Goal: Task Accomplishment & Management: Manage account settings

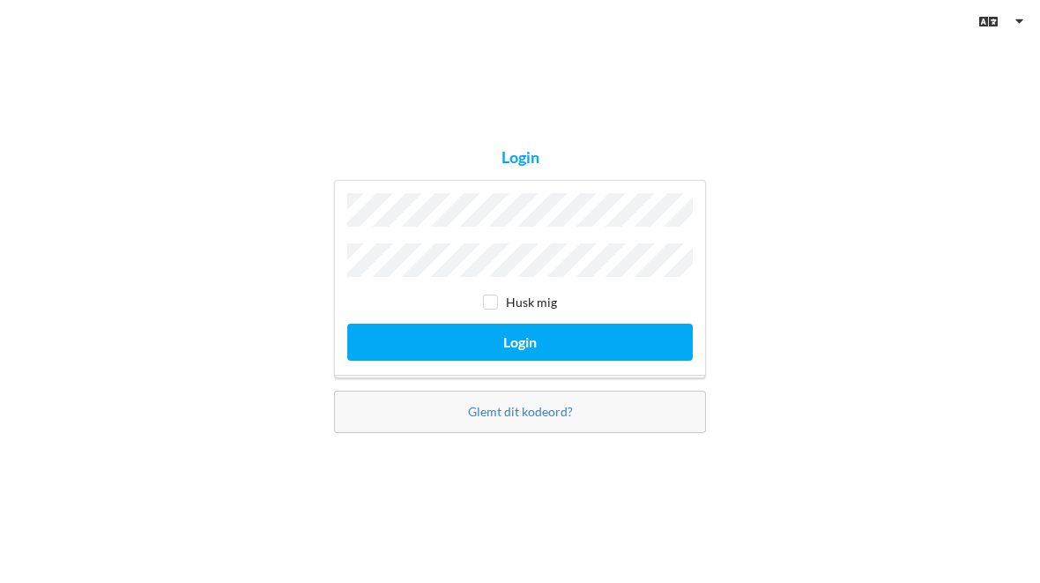
scroll to position [144, 0]
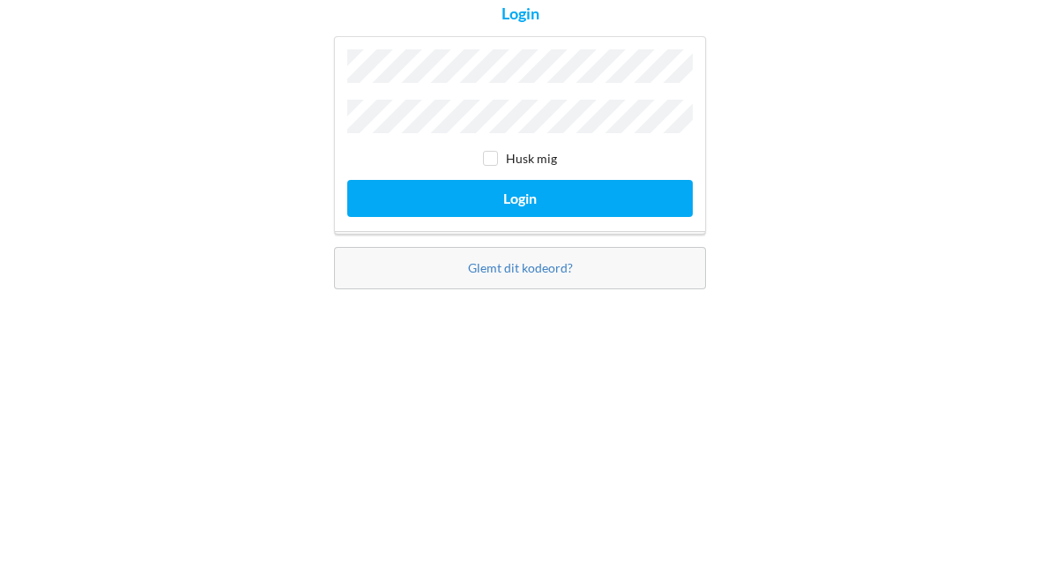
click at [520, 324] on button "Login" at bounding box center [520, 342] width 346 height 36
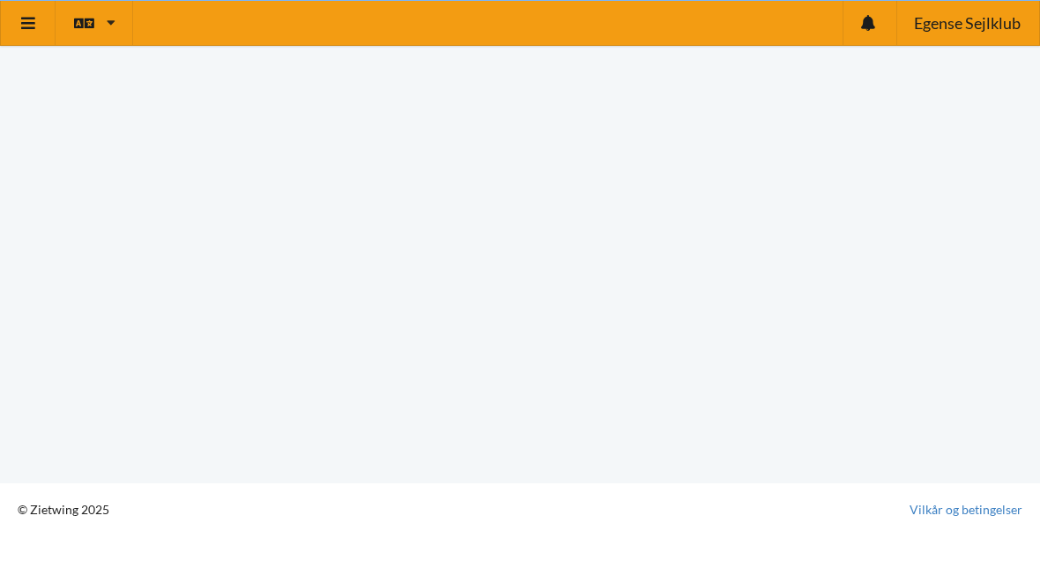
scroll to position [42, 0]
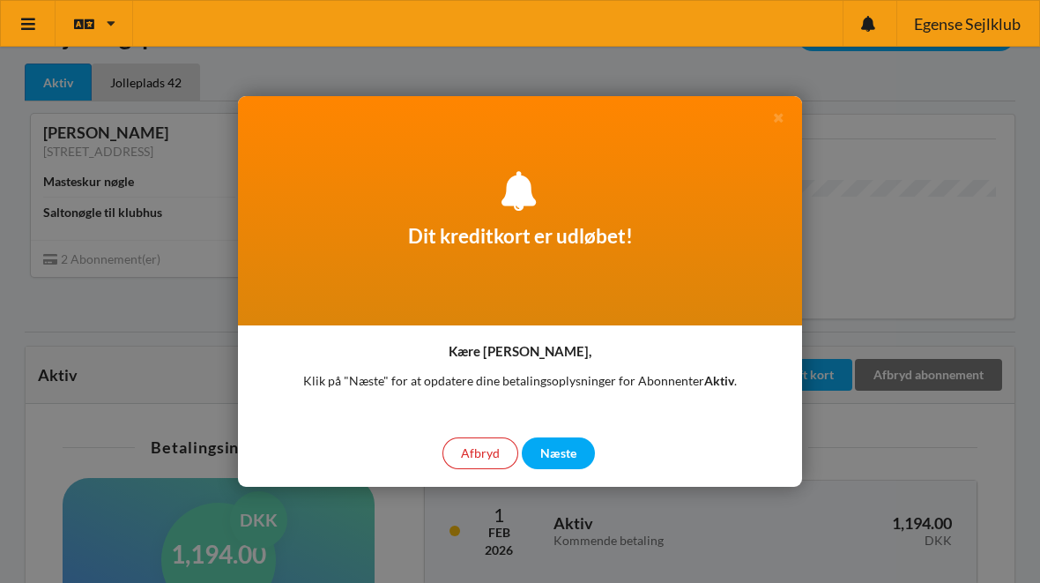
click at [552, 466] on div "Næste" at bounding box center [558, 453] width 73 height 32
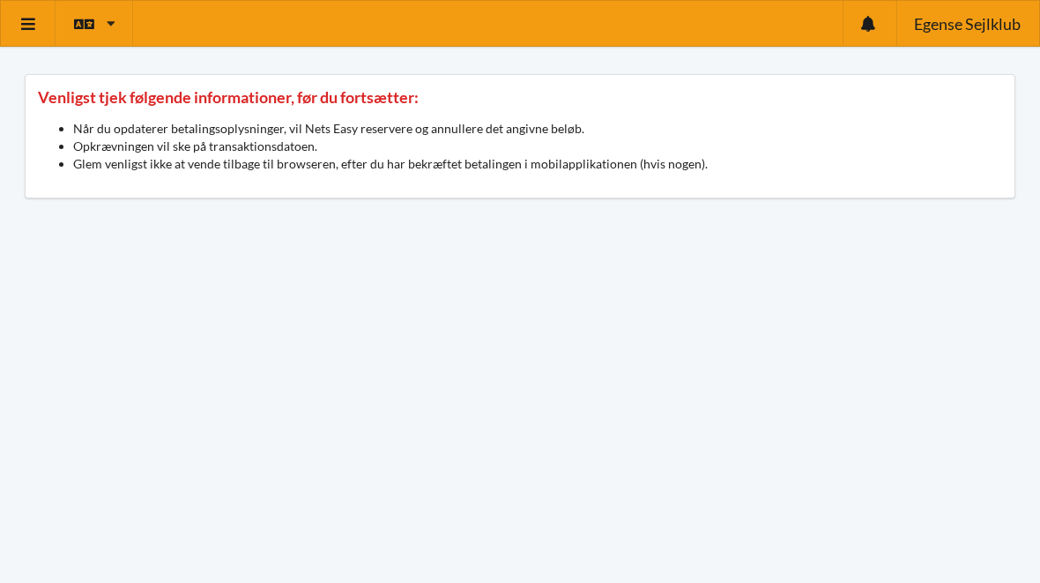
click at [16, 25] on link at bounding box center [28, 23] width 55 height 45
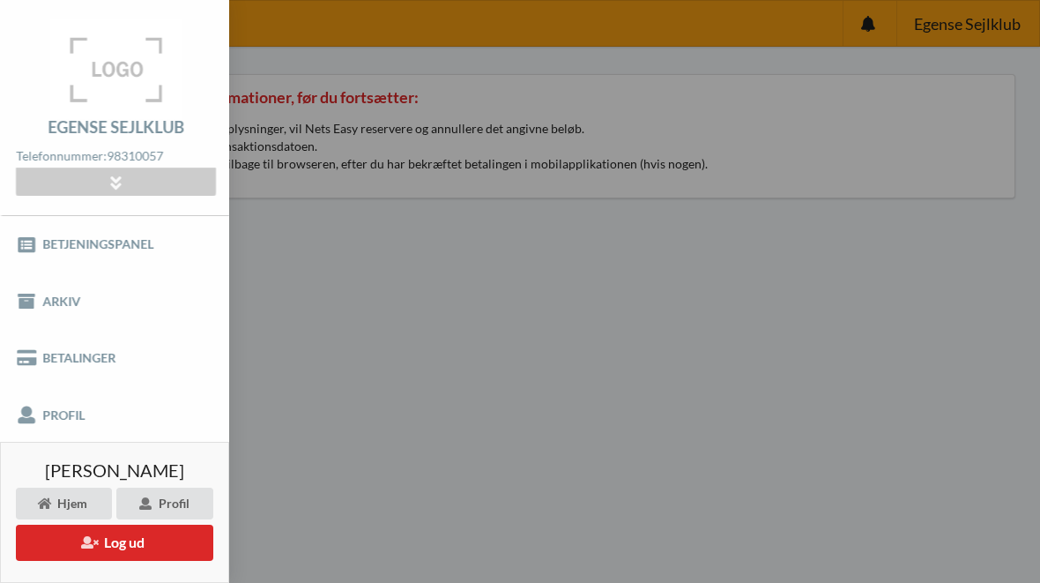
click at [89, 357] on link "Betalinger" at bounding box center [114, 358] width 229 height 56
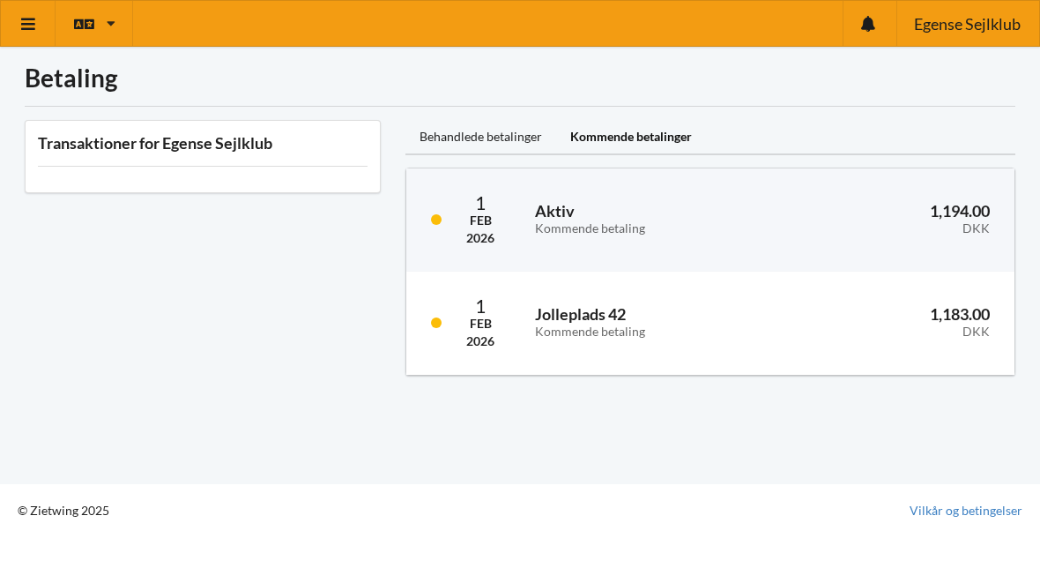
click at [615, 218] on h3 "Aktiv Kommende betaling" at bounding box center [655, 218] width 241 height 35
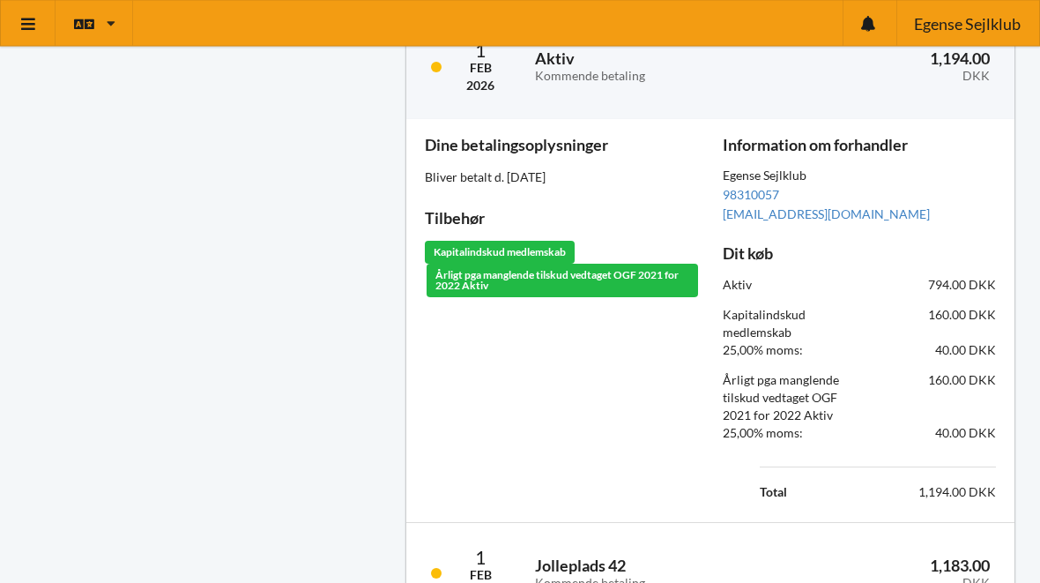
scroll to position [209, 0]
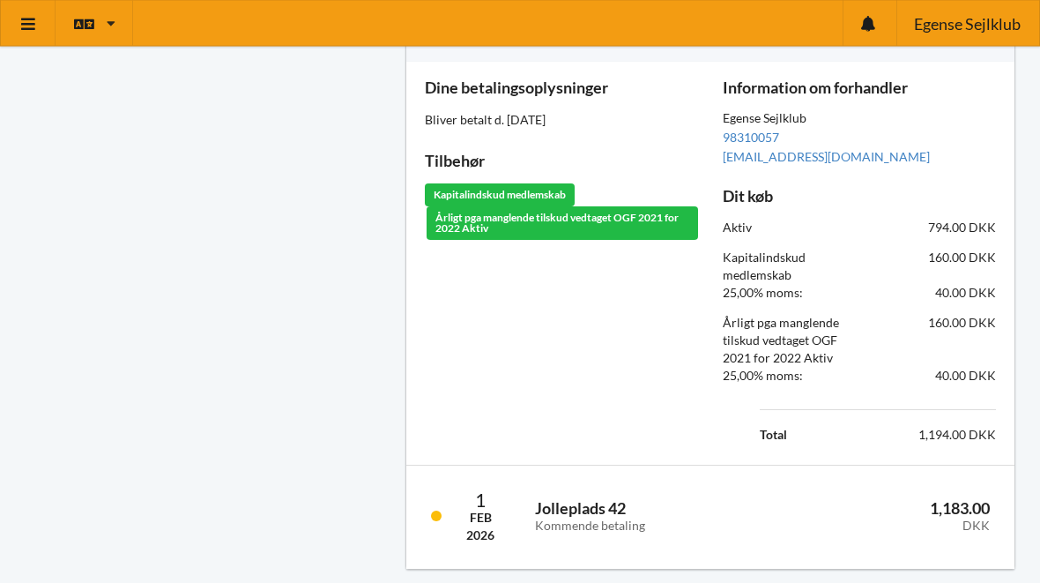
click at [832, 277] on div "25,00% moms:" at bounding box center [785, 293] width 149 height 42
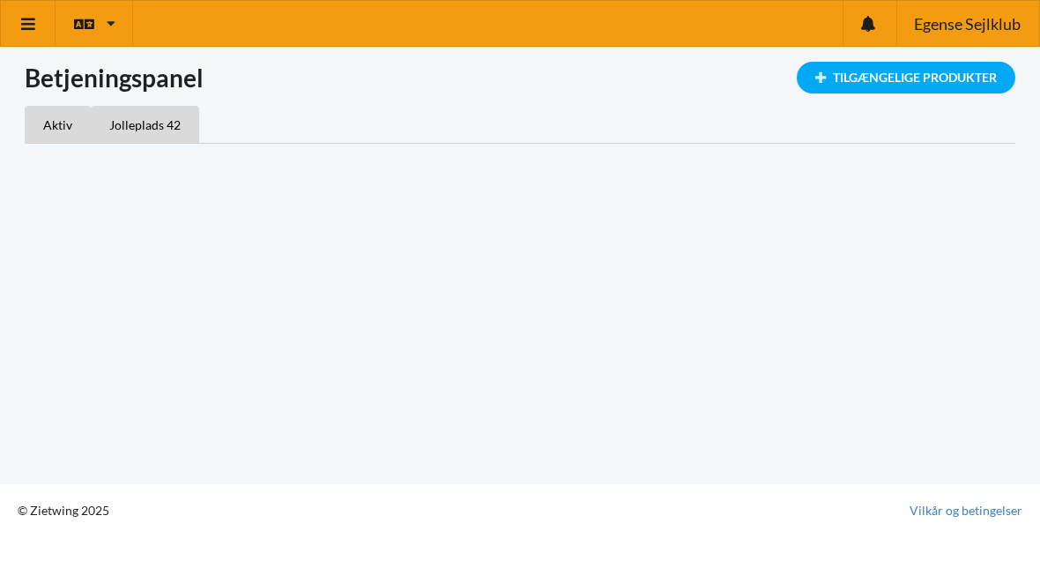
click at [892, 72] on div "Tilgængelige Produkter" at bounding box center [906, 78] width 219 height 32
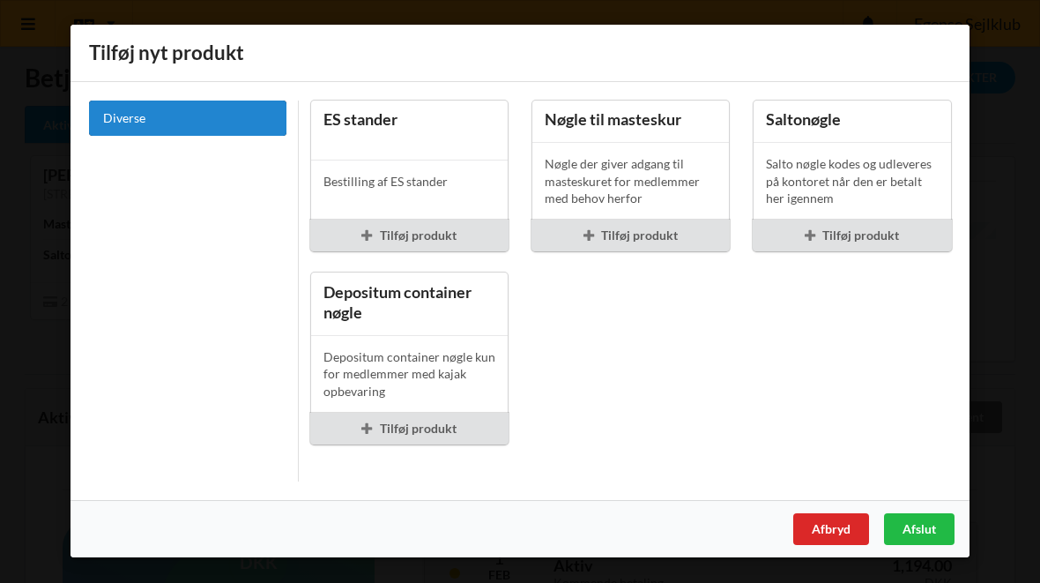
click at [134, 132] on link "Diverse" at bounding box center [187, 118] width 197 height 35
click at [925, 527] on div "Afslut" at bounding box center [919, 529] width 71 height 32
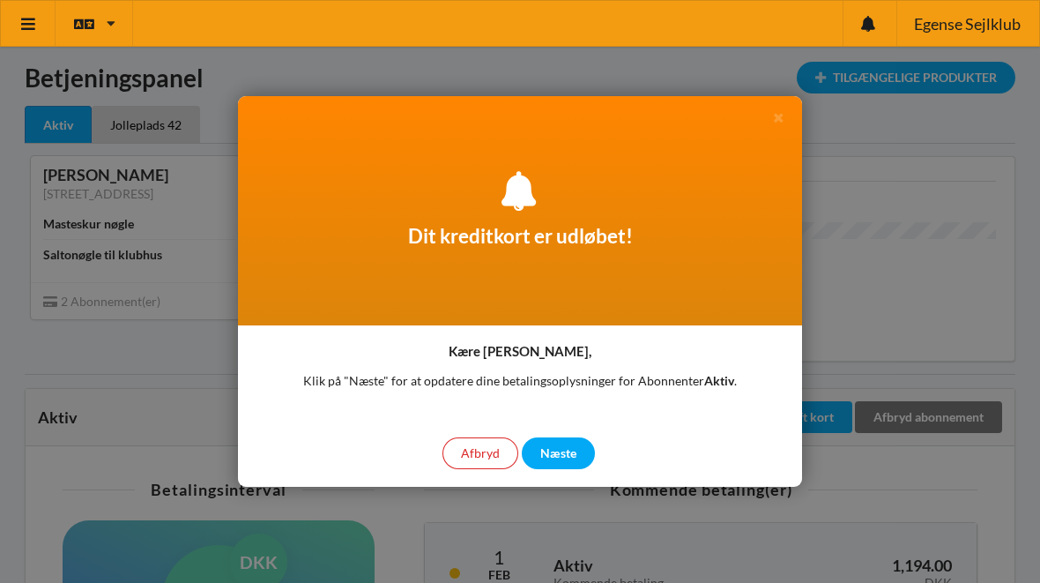
click at [565, 463] on div "Næste" at bounding box center [558, 453] width 73 height 32
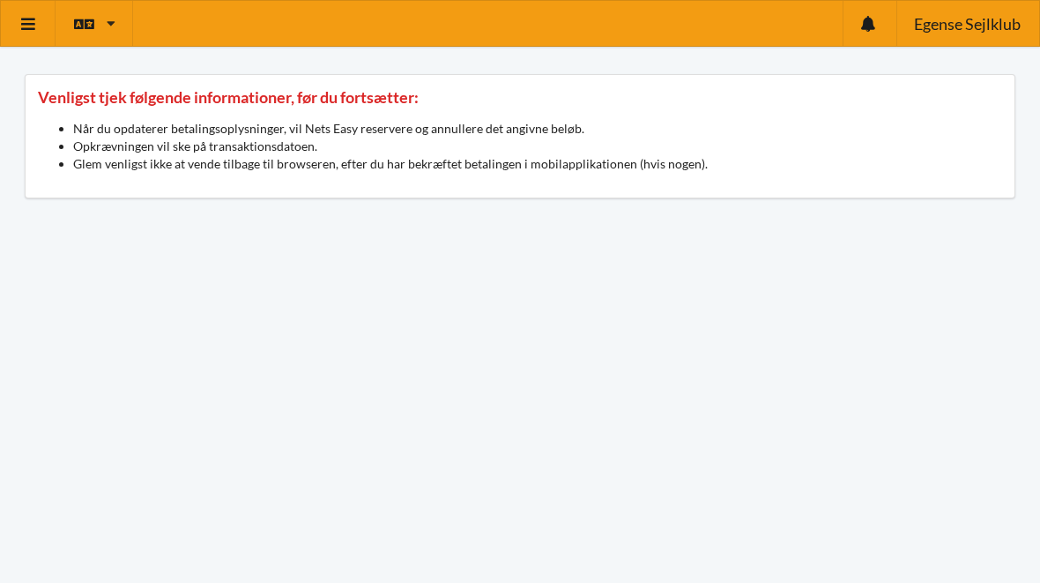
click at [35, 31] on icon at bounding box center [28, 24] width 19 height 16
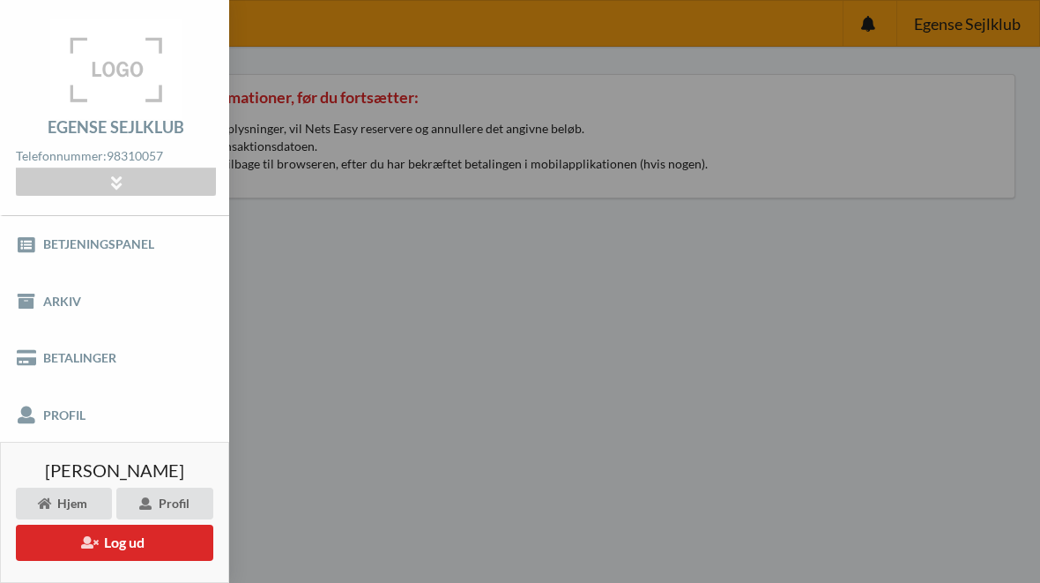
click at [65, 361] on link "Betalinger" at bounding box center [114, 358] width 229 height 56
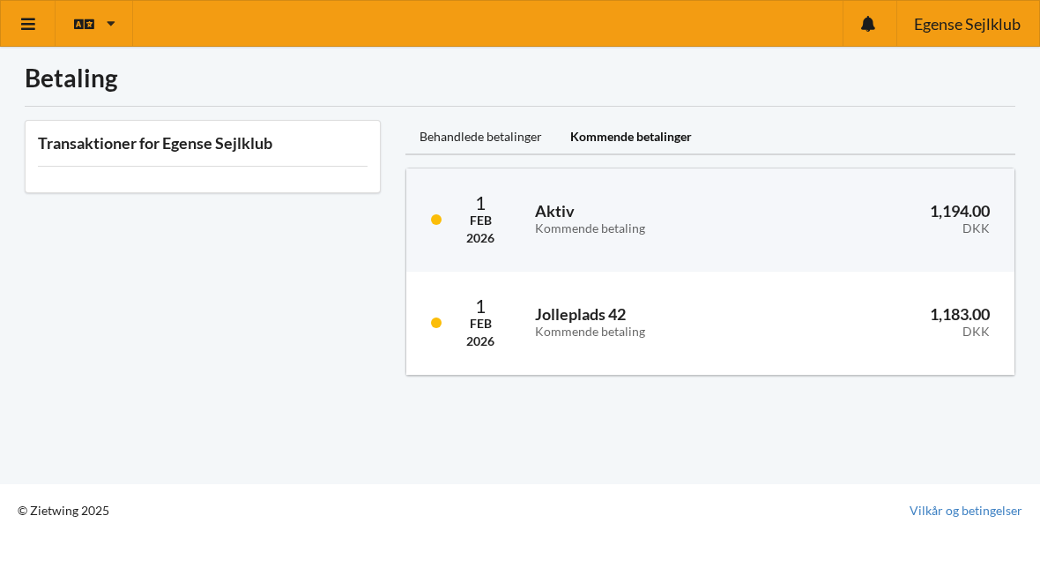
click at [657, 139] on div "Kommende betalinger" at bounding box center [631, 137] width 150 height 35
click at [646, 126] on div "Kommende betalinger" at bounding box center [631, 137] width 150 height 35
click at [457, 131] on div "Behandlede betalinger" at bounding box center [481, 137] width 151 height 35
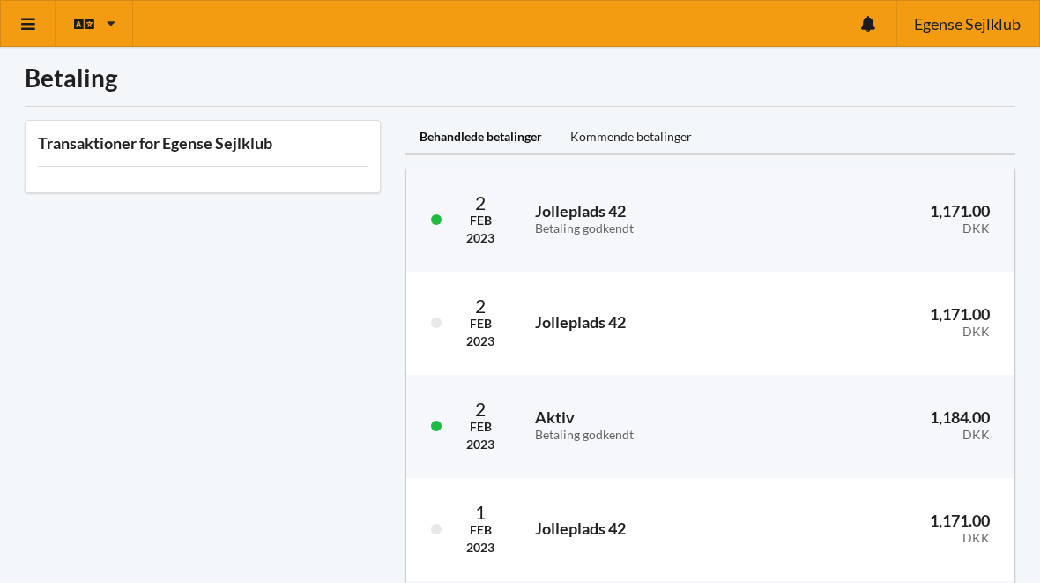
click at [637, 130] on div "Kommende betalinger" at bounding box center [631, 137] width 150 height 35
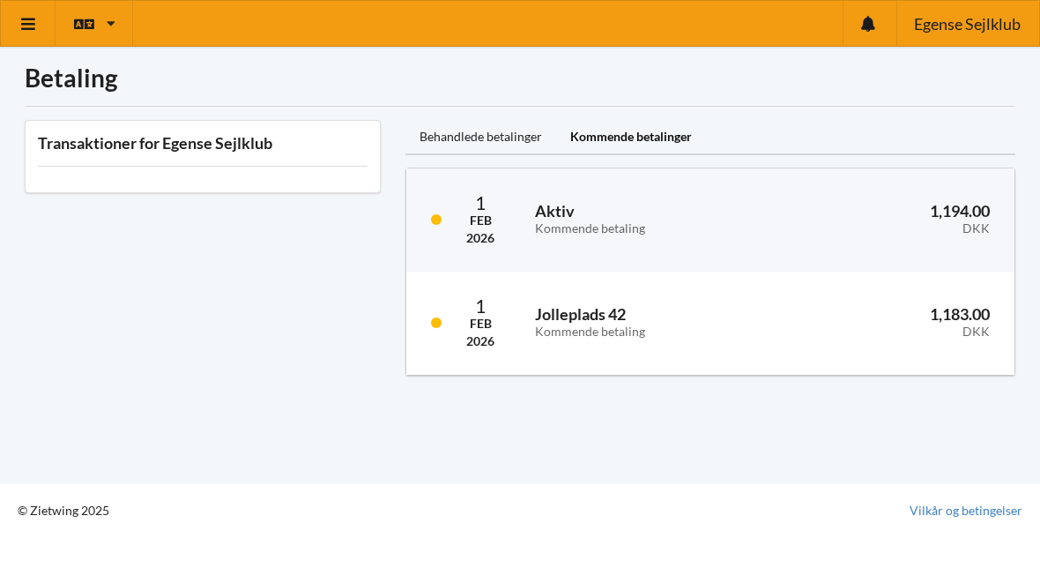
click at [109, 162] on div "Transaktioner for Egense Sejlklub" at bounding box center [203, 156] width 356 height 73
click at [610, 320] on h3 "Jolleplads 42 Kommende betaling" at bounding box center [655, 321] width 241 height 35
